Goal: Task Accomplishment & Management: Complete application form

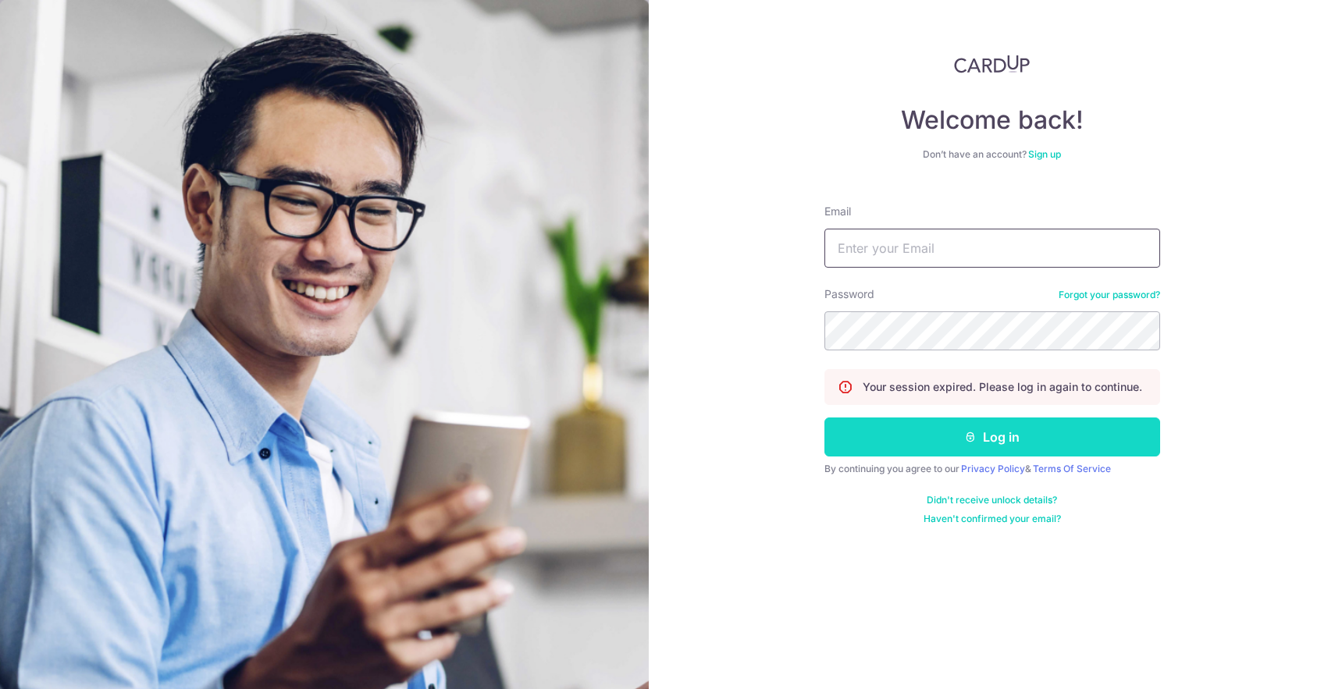
type input "[EMAIL_ADDRESS][DOMAIN_NAME]"
click at [889, 426] on button "Log in" at bounding box center [993, 437] width 336 height 39
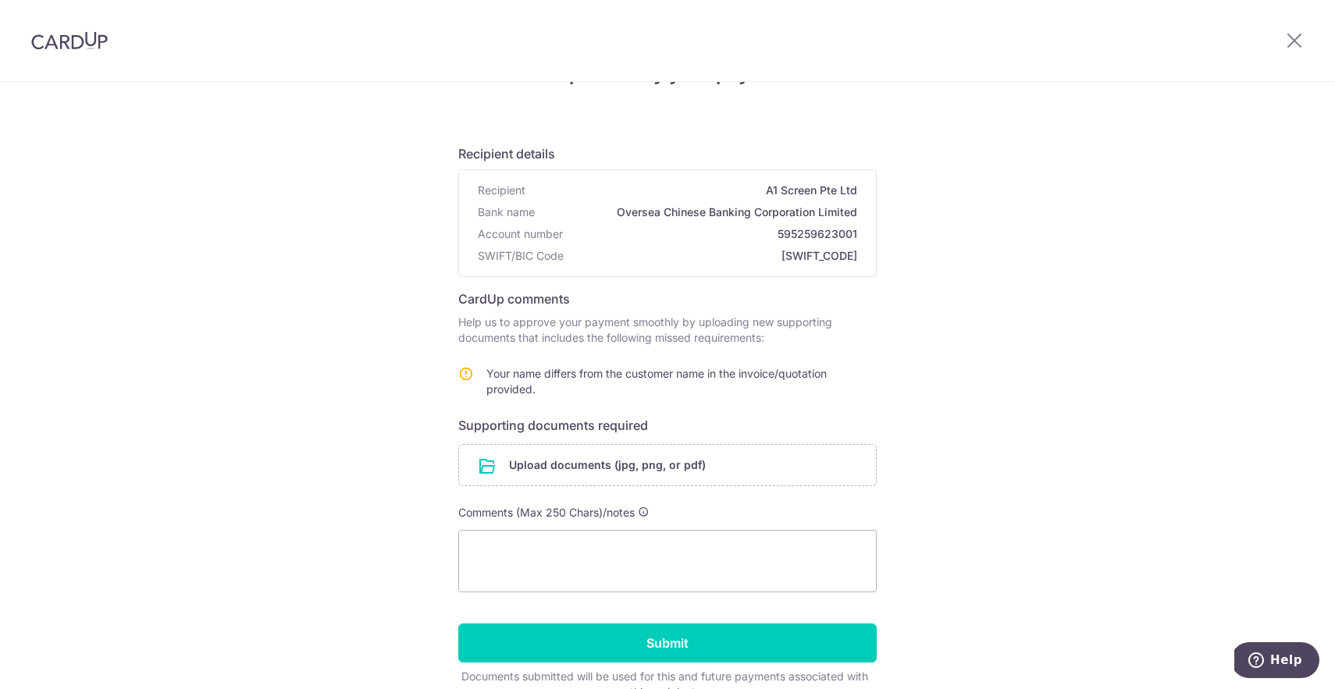
scroll to position [69, 0]
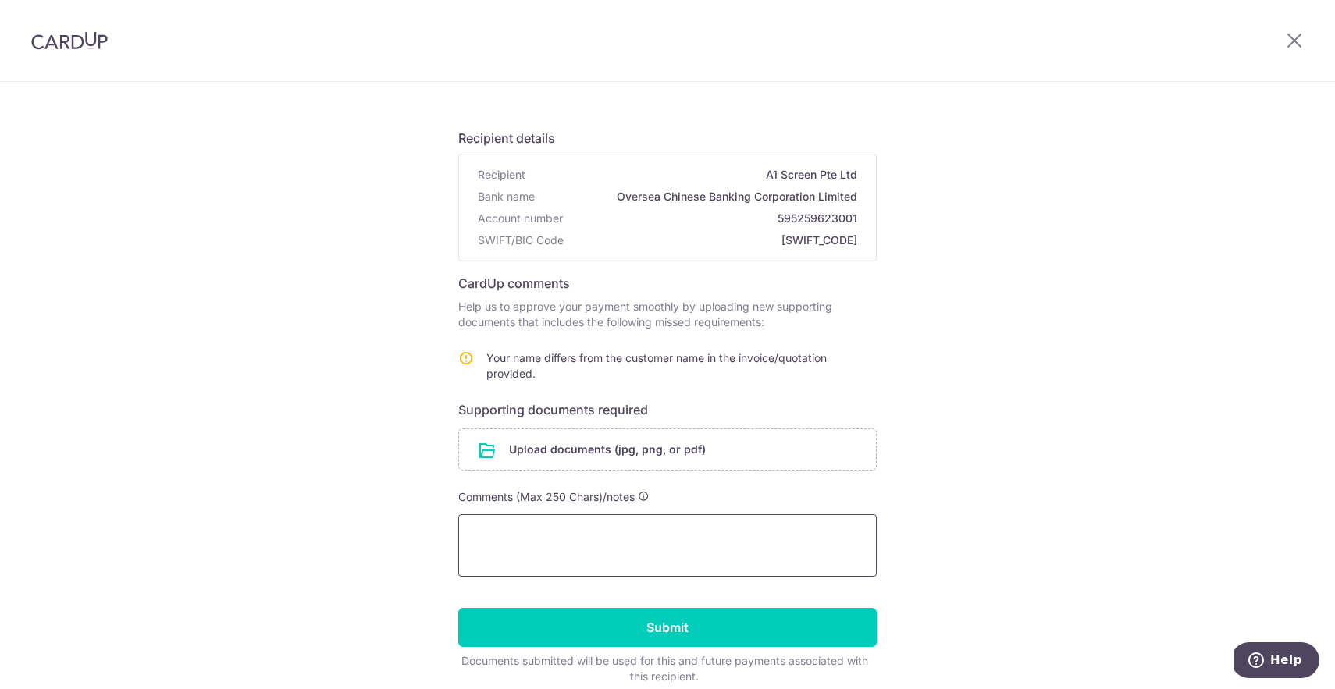
click at [595, 529] on textarea at bounding box center [667, 546] width 419 height 62
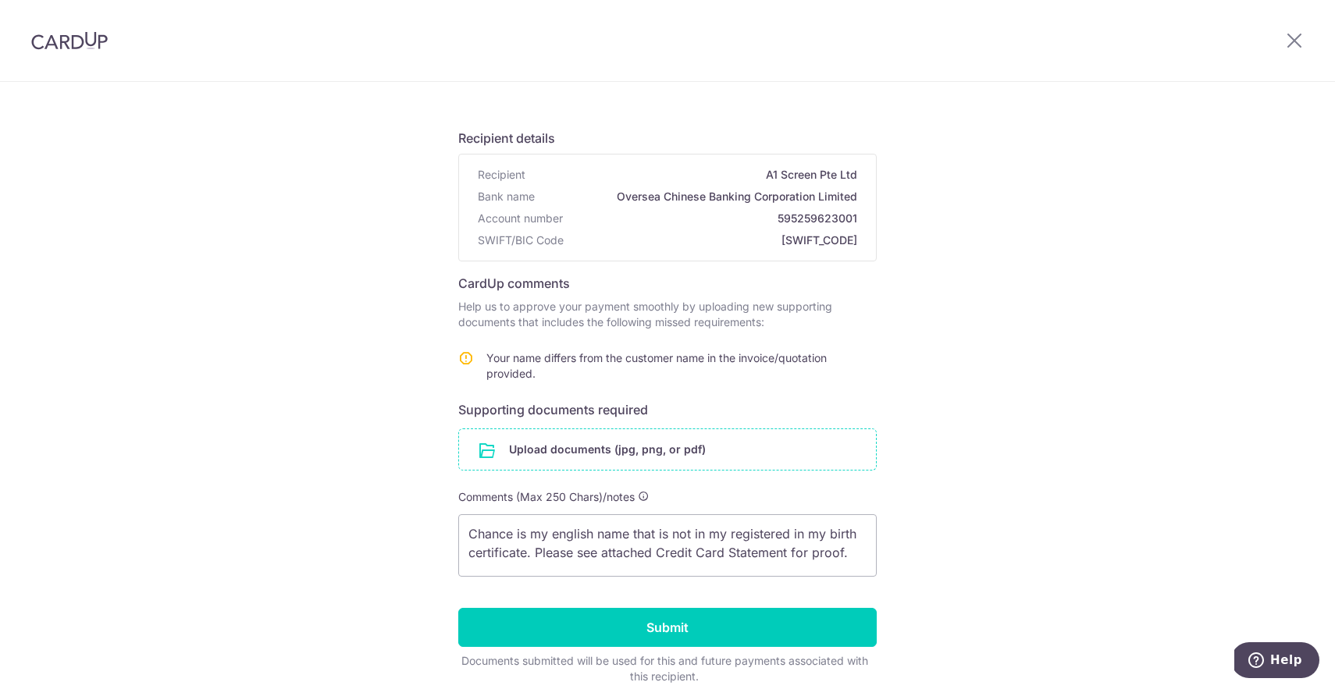
click at [625, 458] on input "file" at bounding box center [667, 449] width 417 height 41
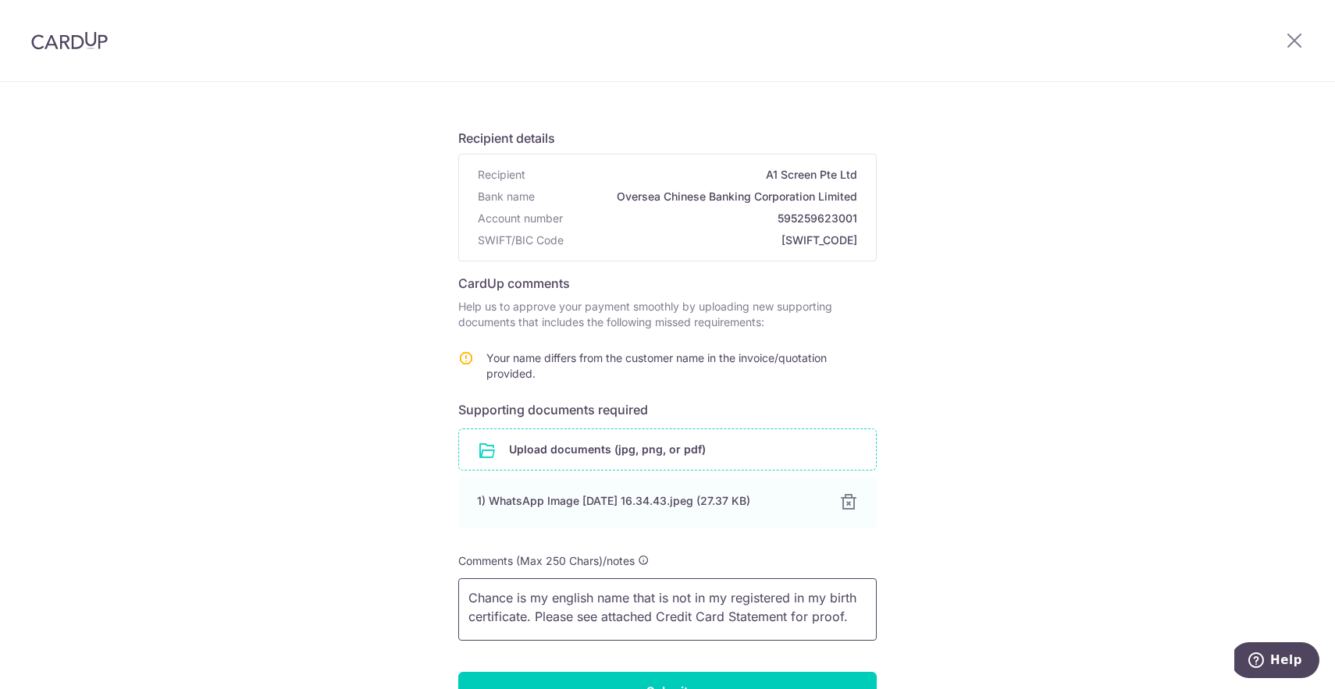
click at [852, 610] on textarea "Chance is my english name that is not in my registered in my birth certificate.…" at bounding box center [667, 610] width 419 height 62
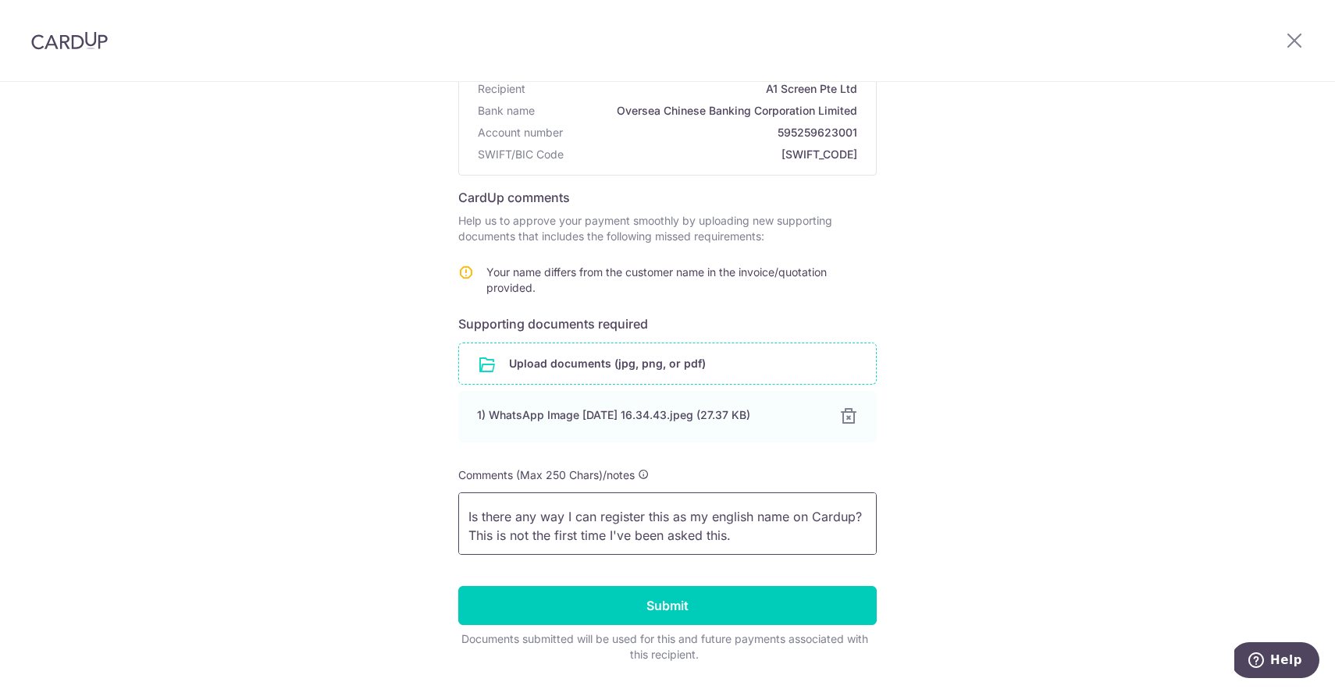
scroll to position [156, 0]
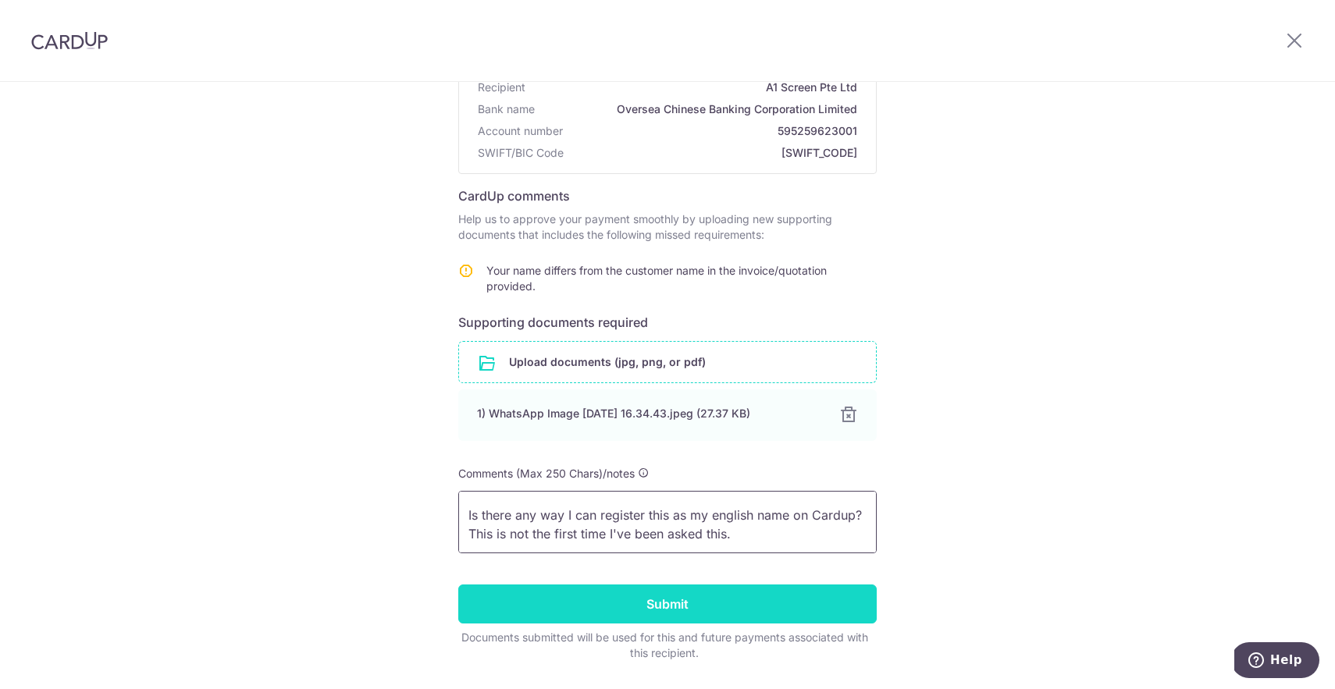
type textarea "Chance is my english name that is not in my registered in my birth certificate.…"
click at [689, 605] on input "Submit" at bounding box center [667, 604] width 419 height 39
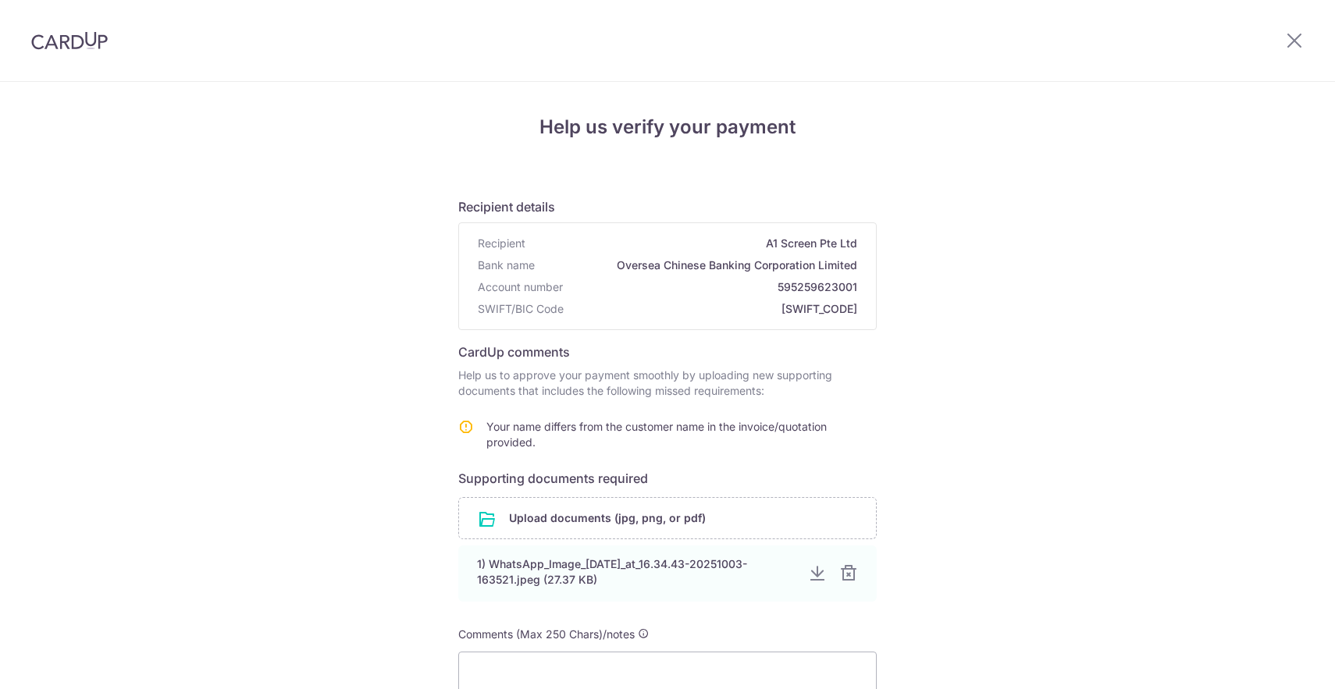
scroll to position [159, 0]
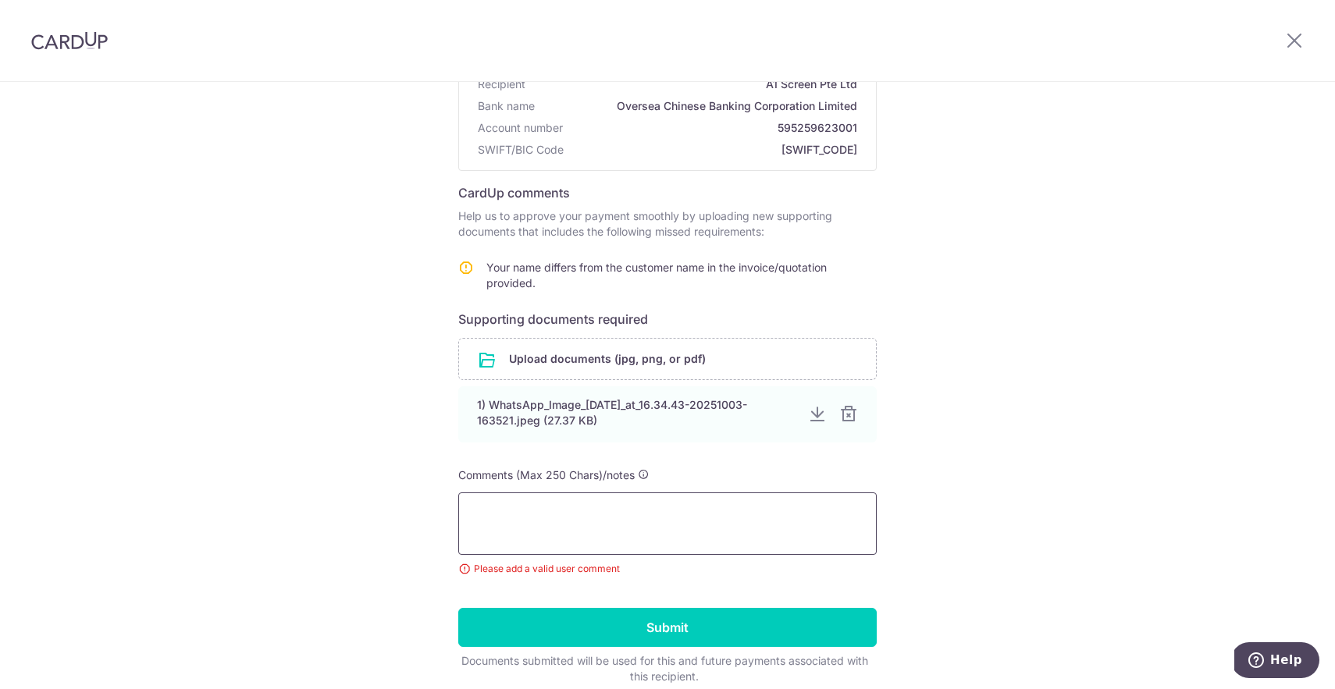
click at [668, 517] on textarea at bounding box center [667, 524] width 419 height 62
click at [646, 498] on textarea "See attached for" at bounding box center [667, 524] width 419 height 62
drag, startPoint x: 643, startPoint y: 499, endPoint x: 427, endPoint y: 501, distance: 216.3
click at [427, 501] on div "Help us verify your payment Recipient details Recipient A1 Screen Pte Ltd Bank …" at bounding box center [667, 340] width 1335 height 835
click at [497, 504] on textarea "See attached for" at bounding box center [667, 524] width 419 height 62
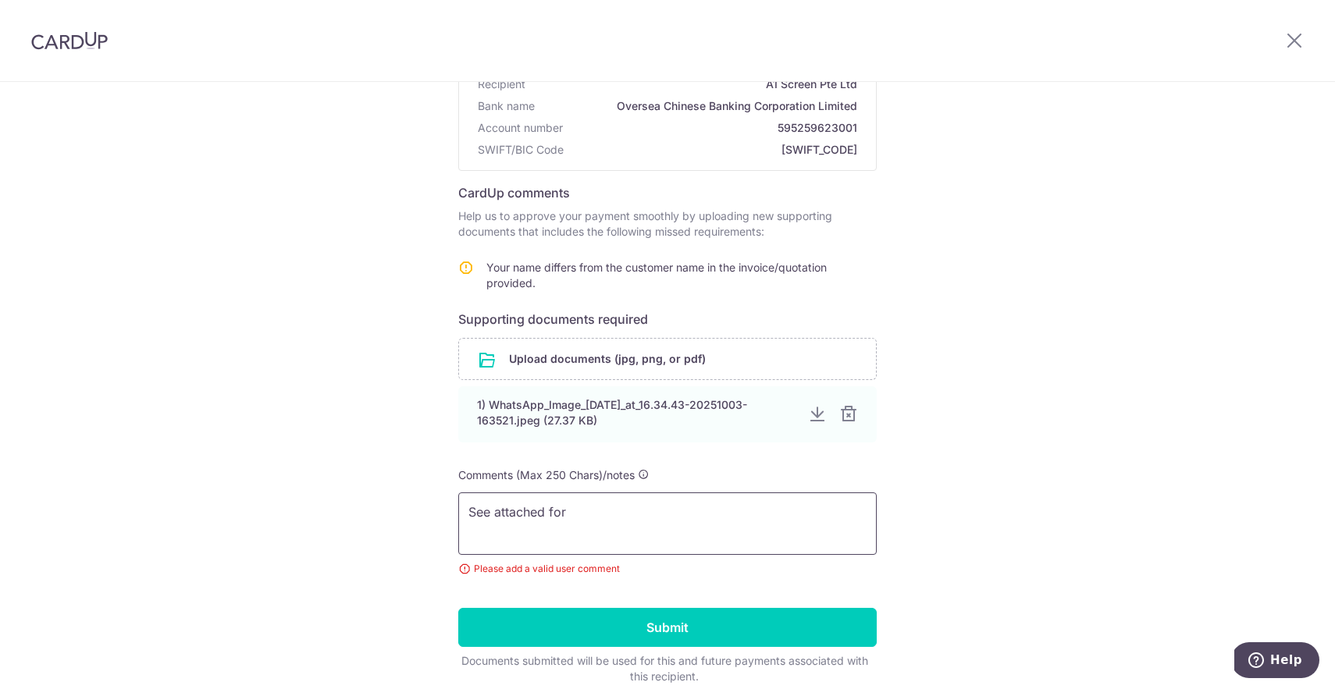
drag, startPoint x: 600, startPoint y: 504, endPoint x: 419, endPoint y: 504, distance: 180.4
click at [419, 504] on div "Help us verify your payment Recipient details Recipient A1 Screen Pte Ltd Bank …" at bounding box center [667, 340] width 1335 height 835
click at [607, 504] on textarea "Chance is my english name, but is not registered in my NRIC. Is there anyway I …" at bounding box center [667, 524] width 419 height 62
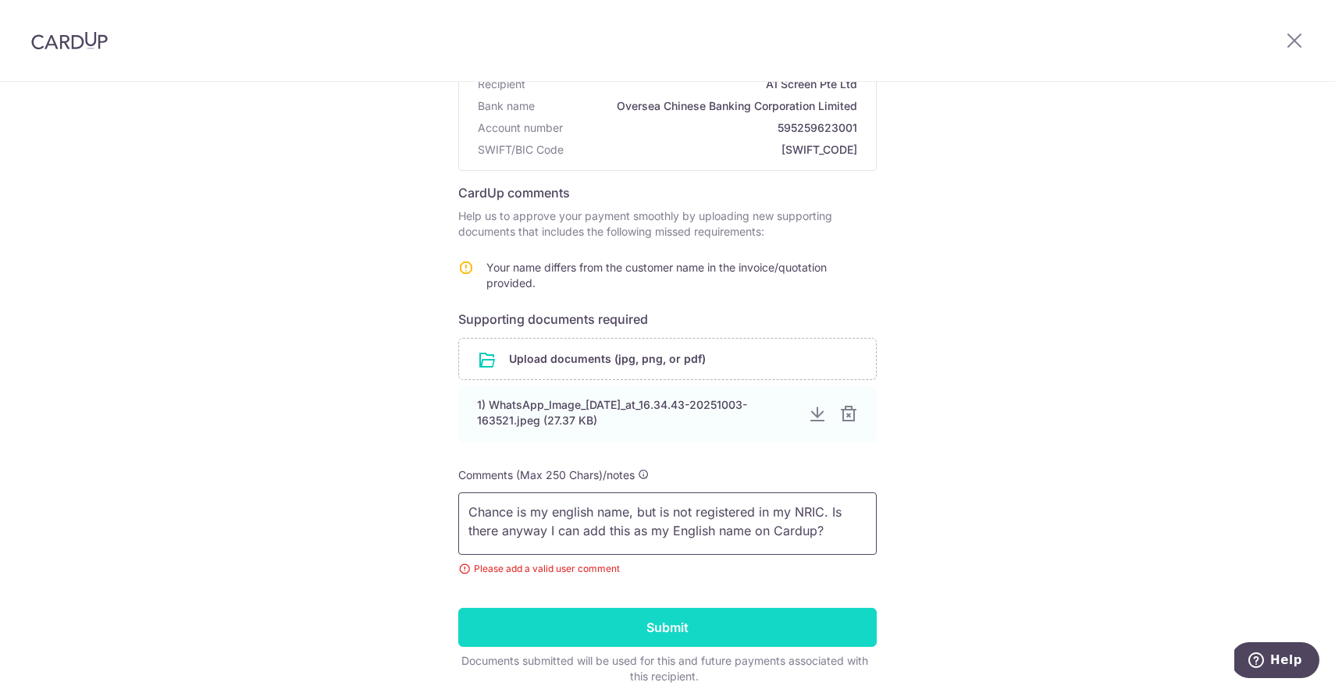
type textarea "Chance is my english name, but is not registered in my NRIC. Is there anyway I …"
click at [605, 618] on input "Submit" at bounding box center [667, 627] width 419 height 39
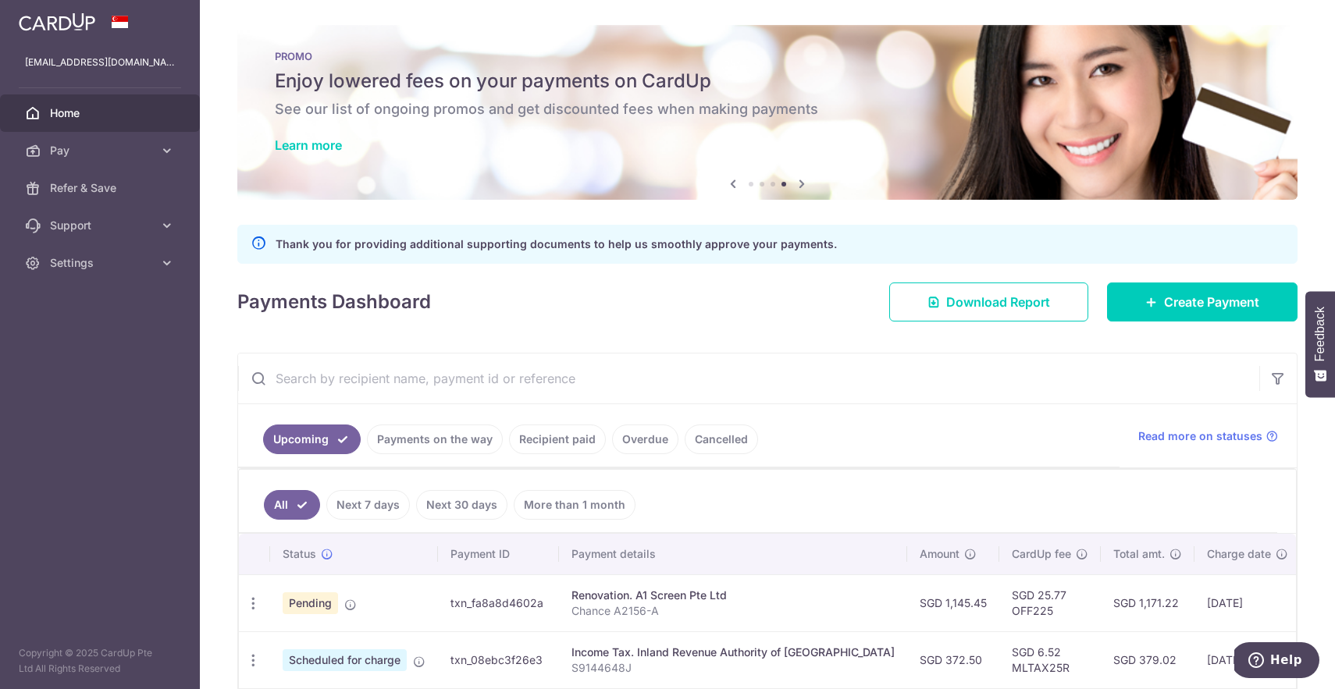
click at [419, 438] on link "Payments on the way" at bounding box center [435, 440] width 136 height 30
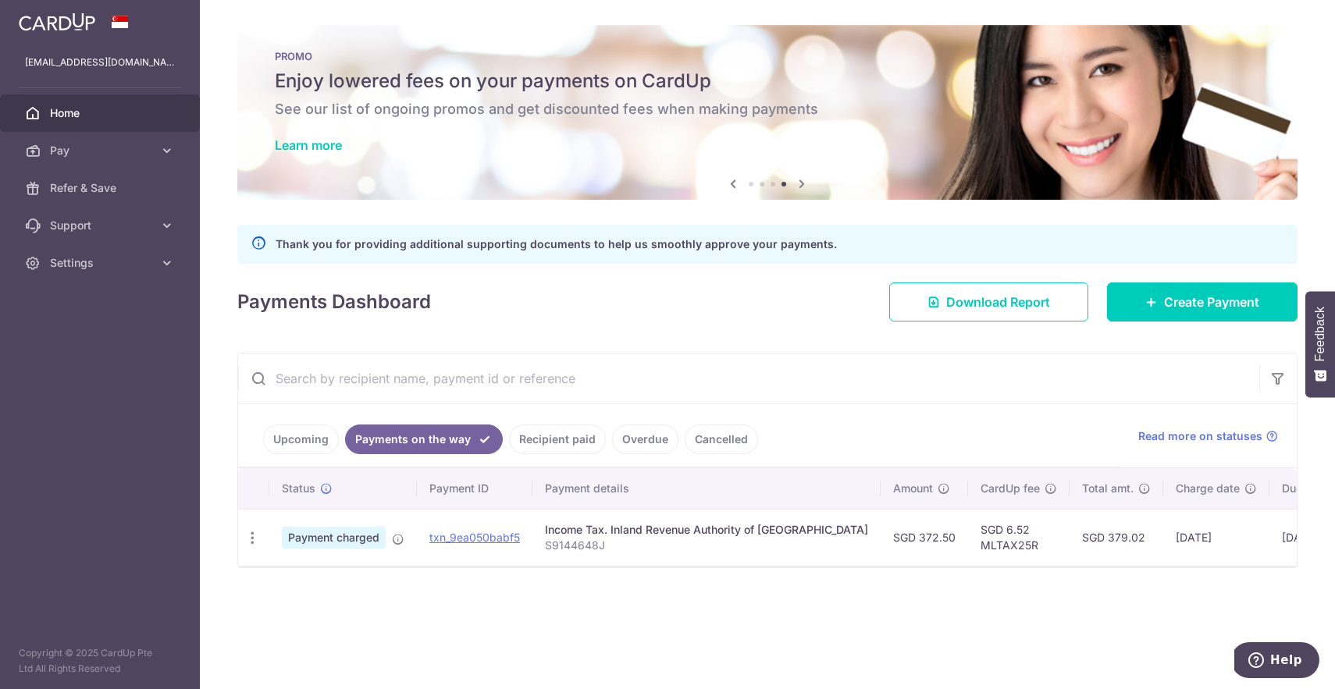
click at [537, 435] on link "Recipient paid" at bounding box center [557, 440] width 97 height 30
